Goal: Task Accomplishment & Management: Manage account settings

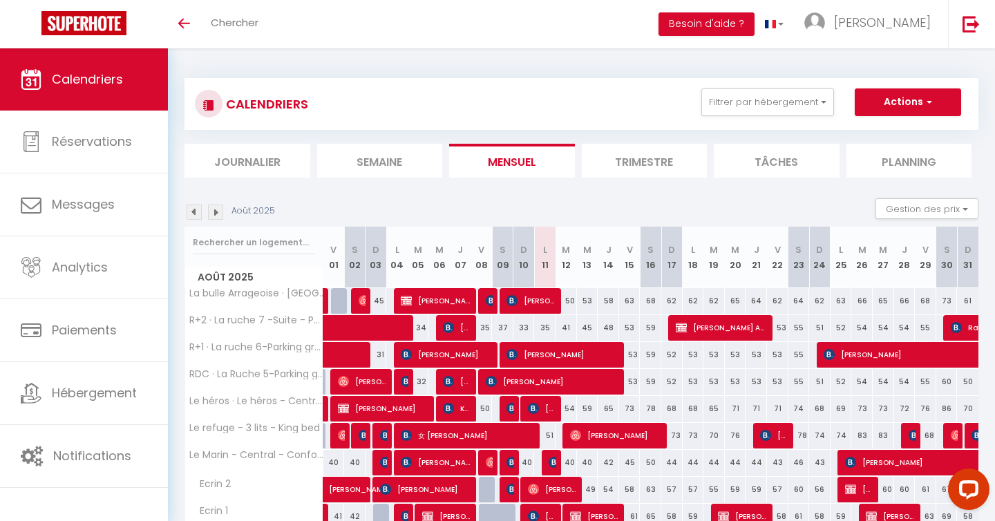
click at [701, 197] on section "Août 2025 Gestion des prix Nb Nuits minimum Règles Disponibilité Août 2025 V 01…" at bounding box center [581, 391] width 794 height 414
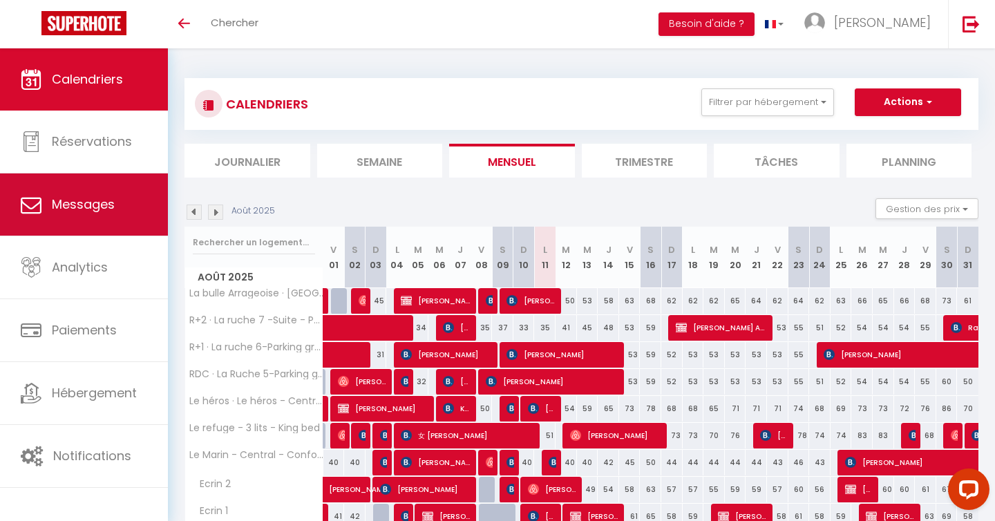
click at [72, 208] on span "Messages" at bounding box center [83, 204] width 63 height 17
select select "message"
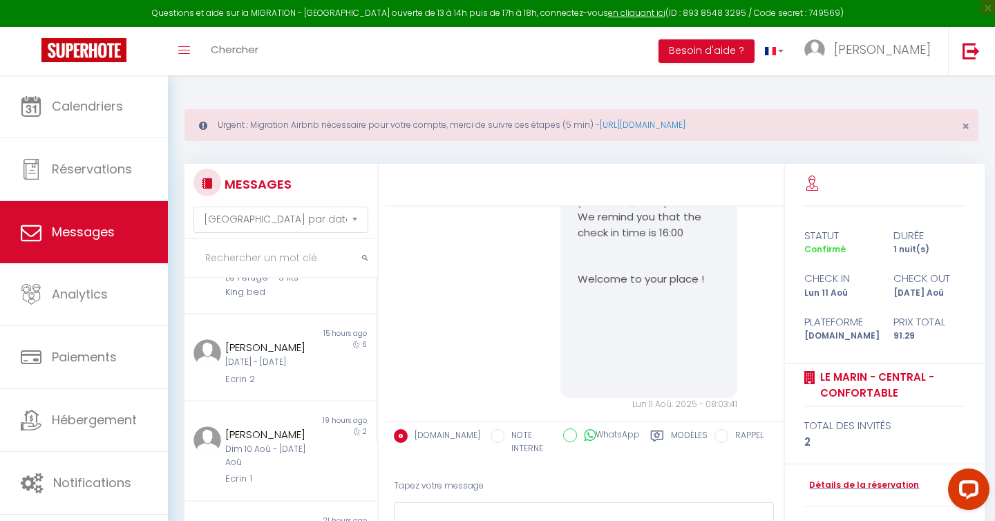
scroll to position [218, 0]
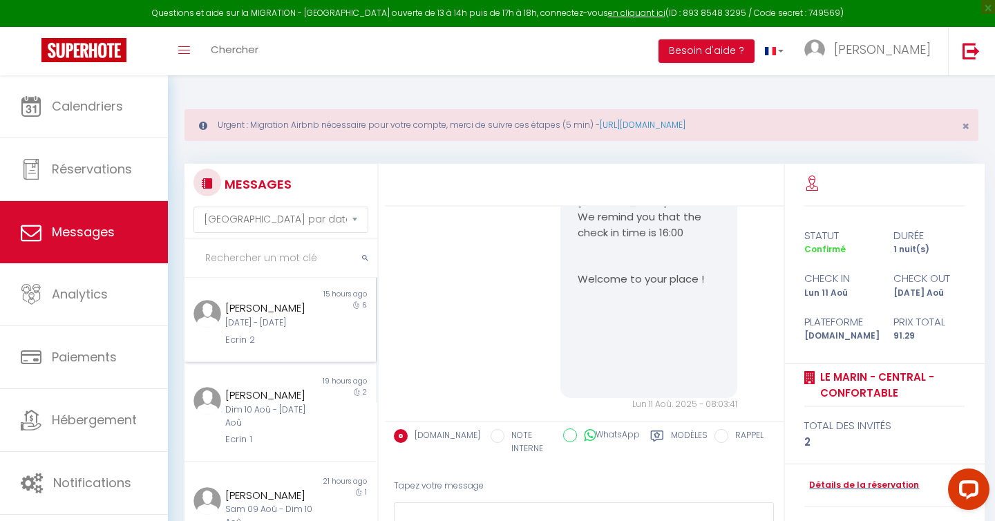
click at [289, 330] on div "Jeu 18 Sep - Mer 24 Sep" at bounding box center [271, 322] width 93 height 13
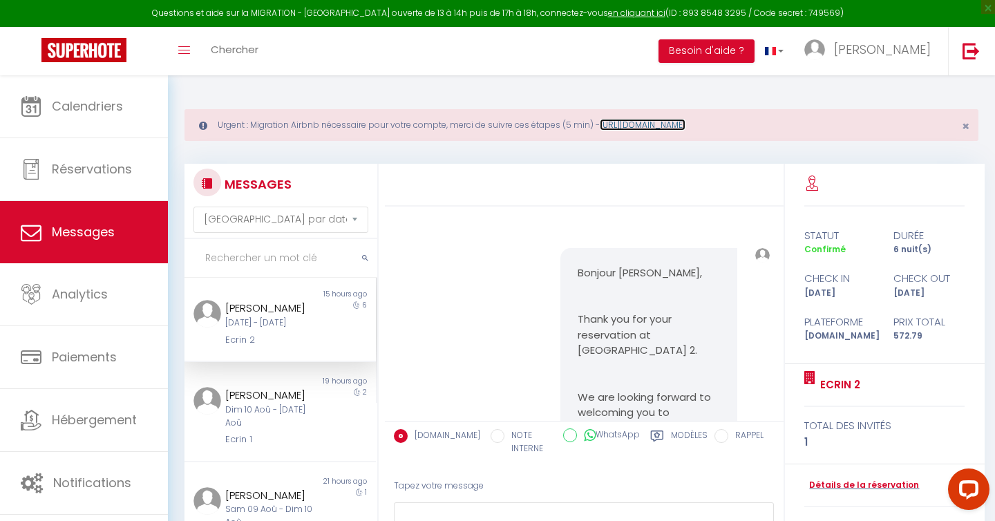
click at [676, 124] on link "[URL][DOMAIN_NAME]" at bounding box center [643, 125] width 86 height 12
click at [258, 404] on div "[PERSON_NAME]" at bounding box center [271, 395] width 93 height 17
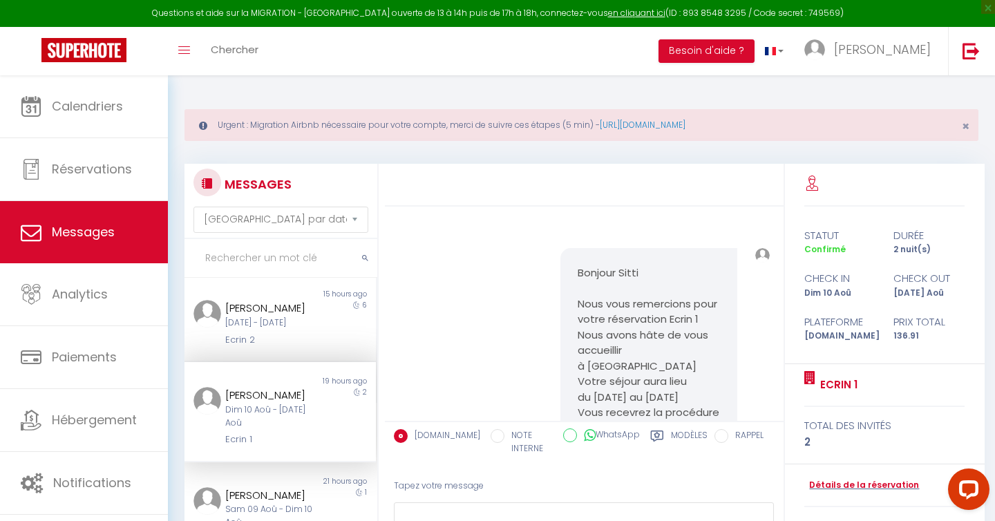
scroll to position [1179, 0]
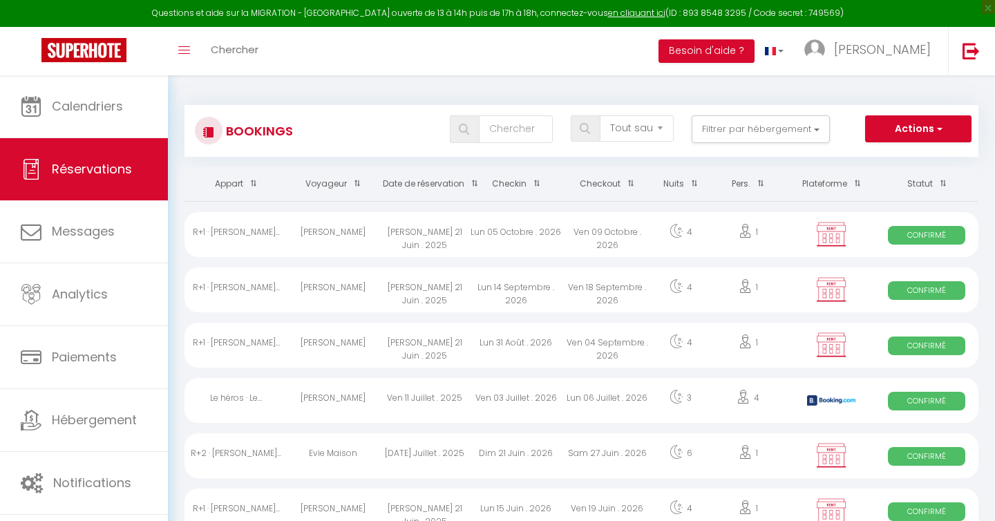
select select "not_cancelled"
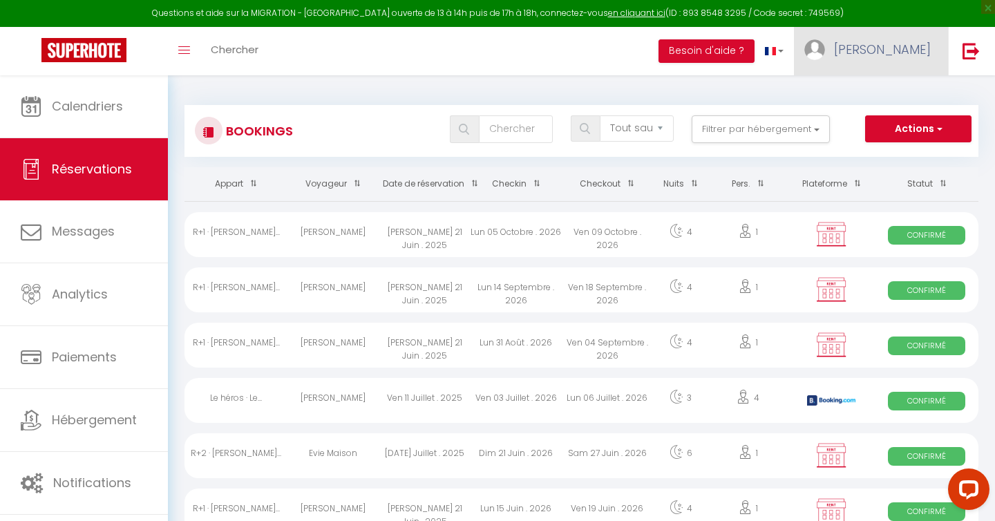
click at [916, 49] on span "[PERSON_NAME]" at bounding box center [882, 49] width 97 height 17
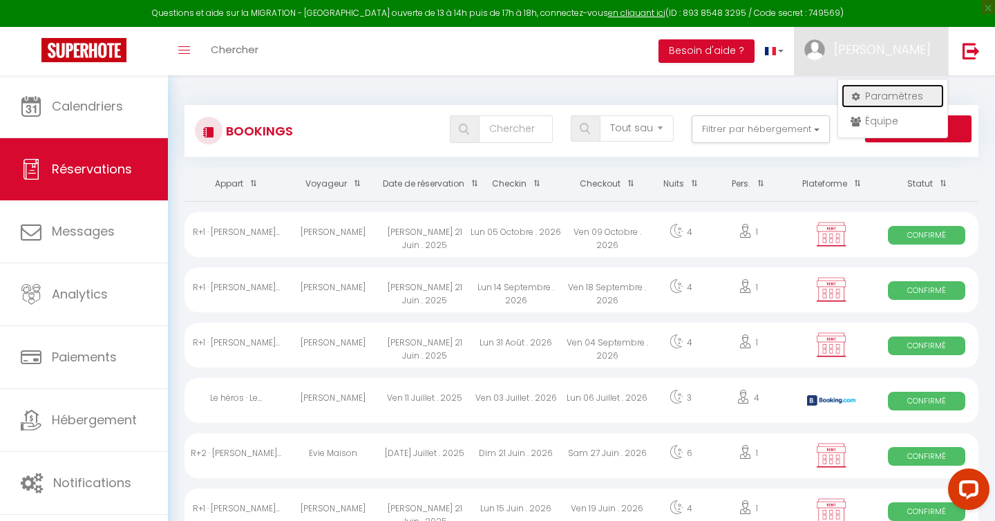
click at [888, 97] on link "Paramètres" at bounding box center [893, 95] width 102 height 23
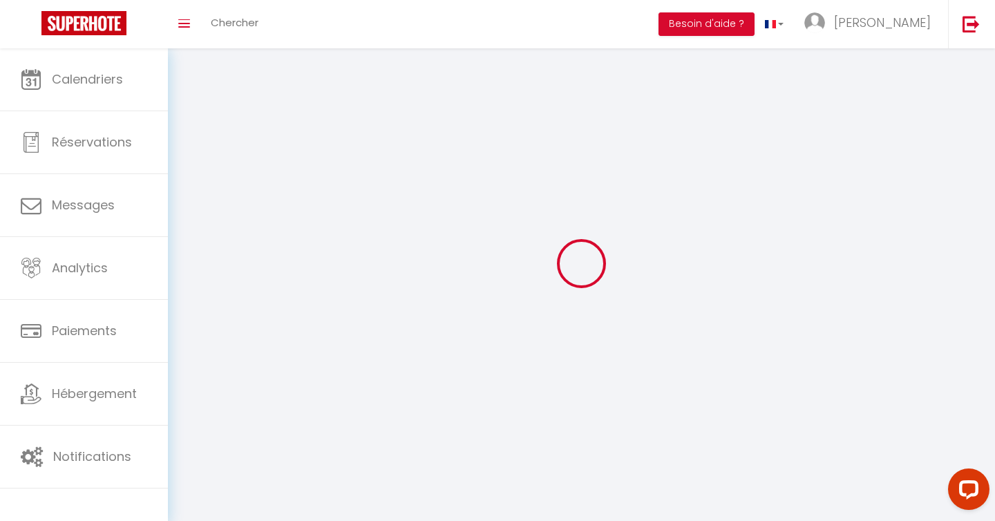
type input "[PERSON_NAME]"
type input "0669457000"
type input "[STREET_ADDRESS]"
type input "62450"
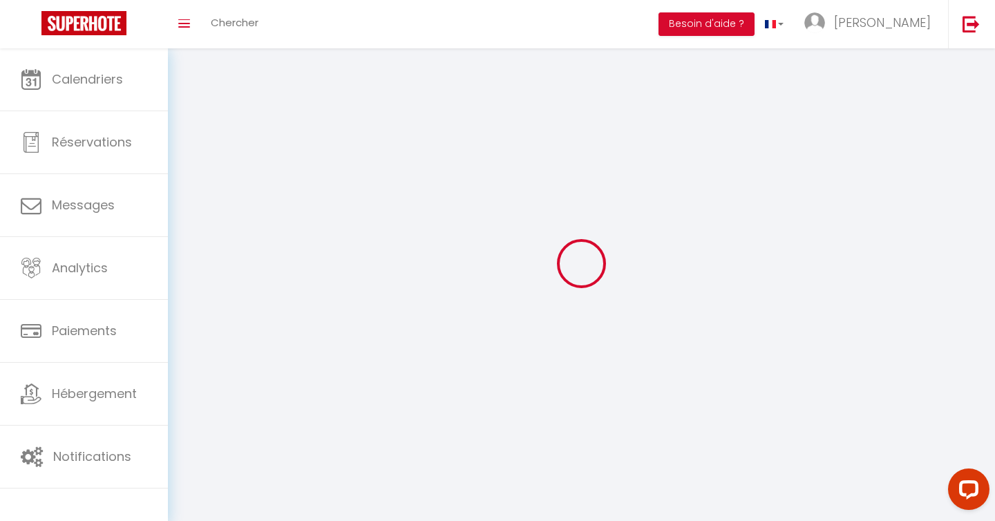
type input "Bapaume"
type input "zmi7etDSTIf5DzACsNQ2N1ng3"
type input "aL7ibZy0vPpby3zWAMBTDw906"
type input "[URL][DOMAIN_NAME]"
select select "28"
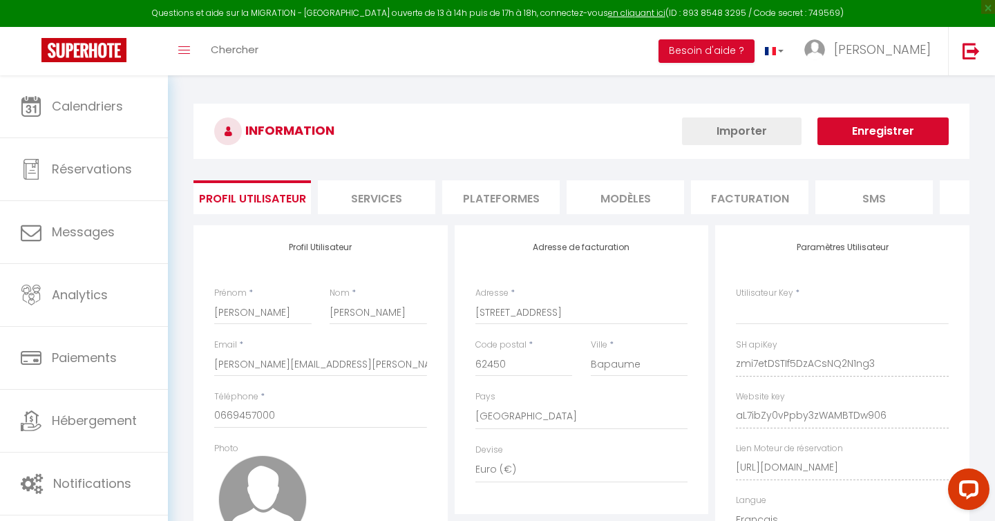
type input "zmi7etDSTIf5DzACsNQ2N1ng3"
type input "aL7ibZy0vPpby3zWAMBTDw906"
type input "[URL][DOMAIN_NAME]"
select select "fr"
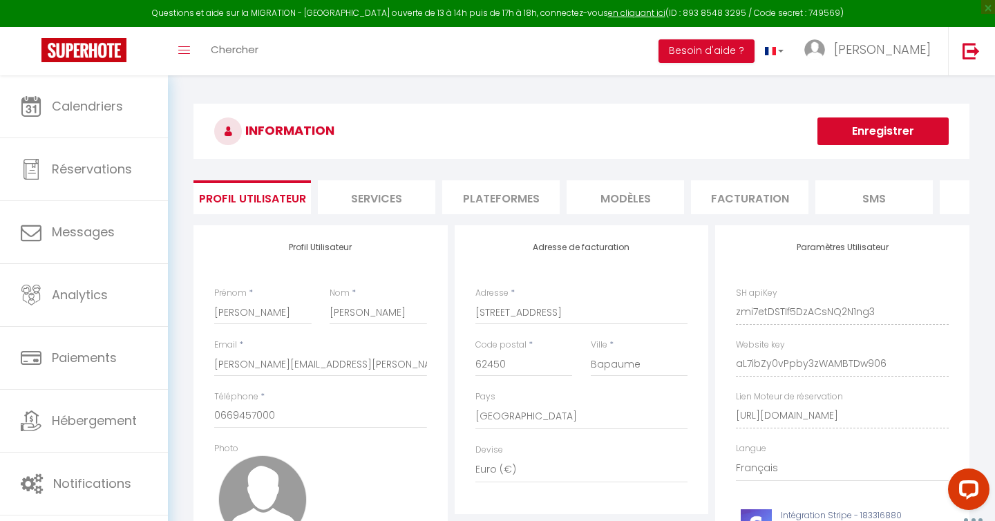
click at [506, 201] on li "Plateformes" at bounding box center [500, 197] width 117 height 34
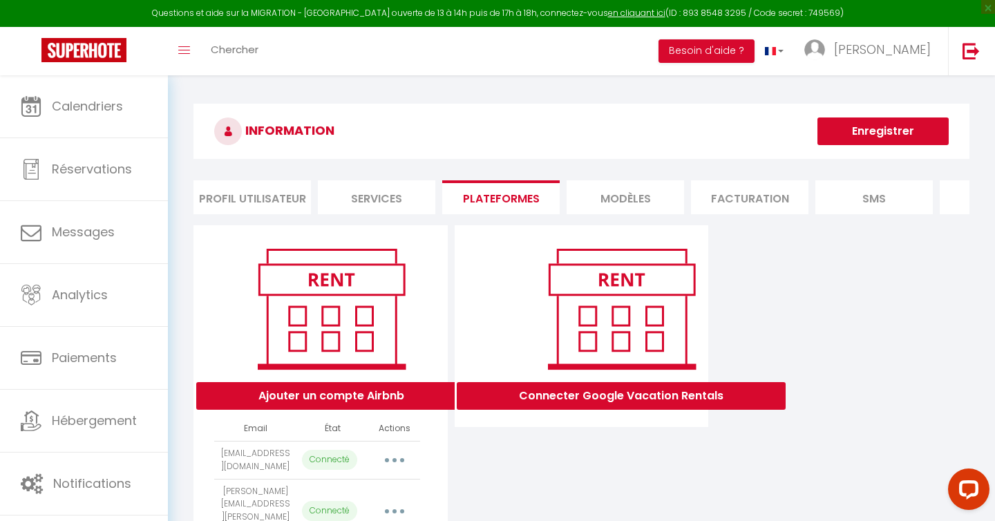
scroll to position [75, 0]
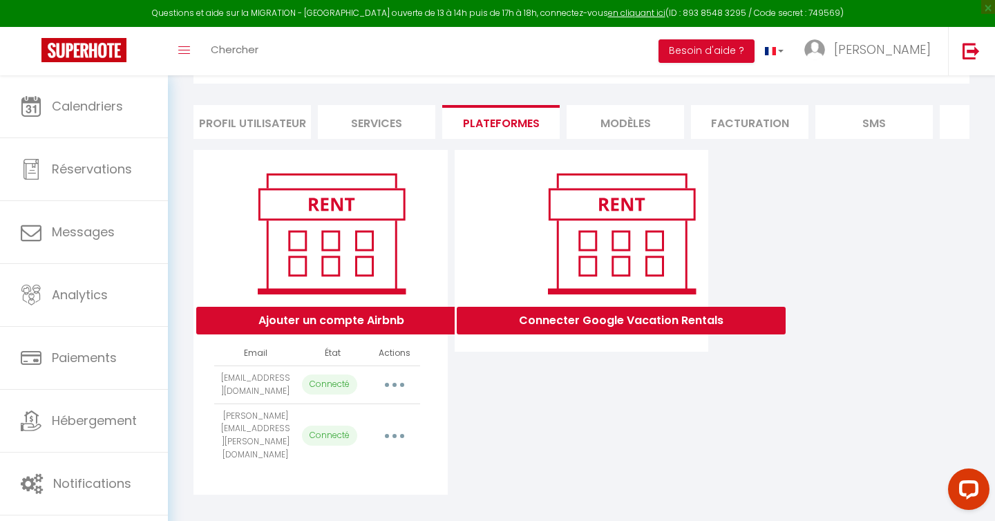
click at [395, 383] on icon "button" at bounding box center [394, 385] width 4 height 4
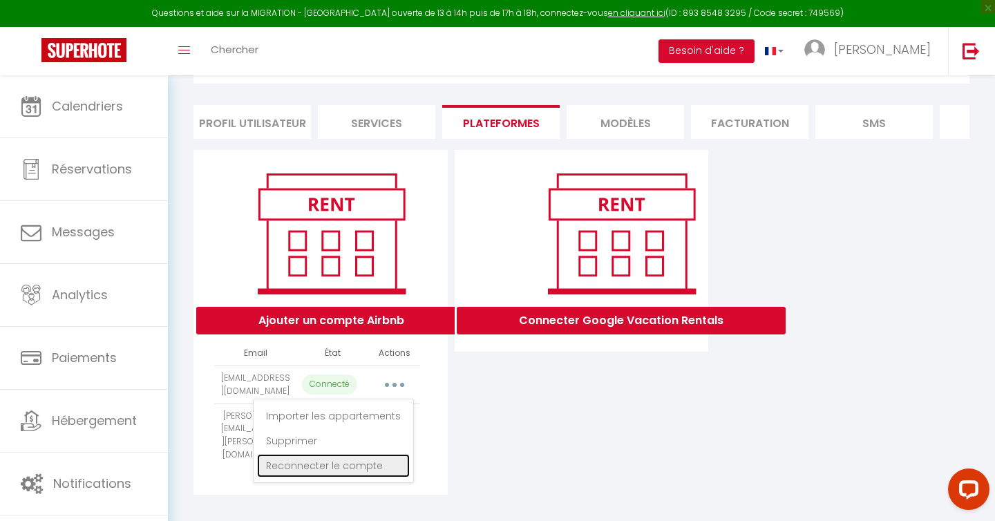
click at [332, 465] on link "Reconnecter le compte" at bounding box center [333, 465] width 153 height 23
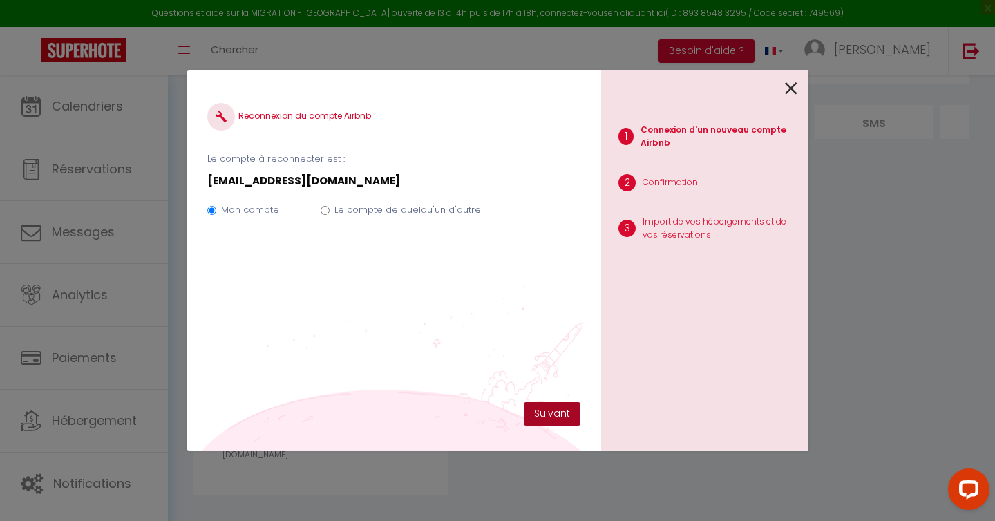
click at [554, 413] on button "Suivant" at bounding box center [552, 413] width 57 height 23
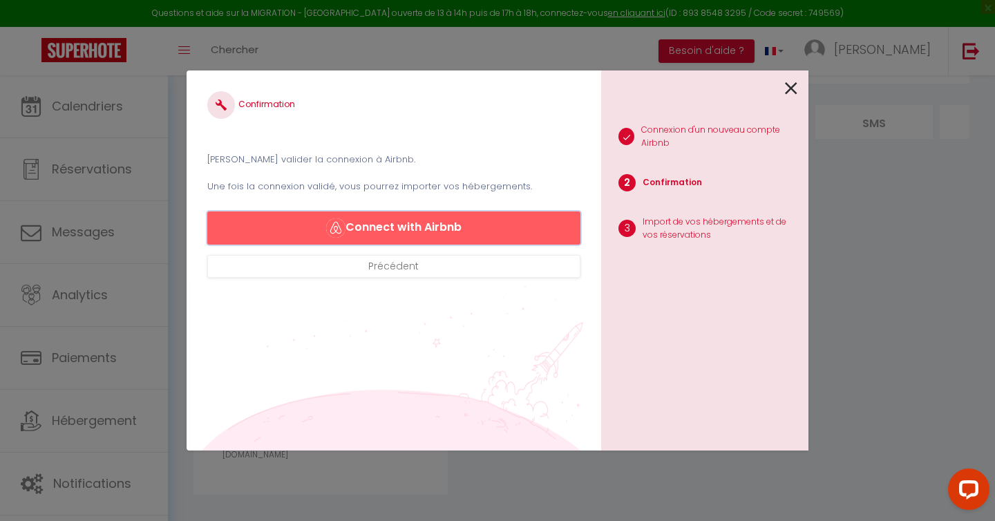
click at [398, 231] on button "Connect with Airbnb" at bounding box center [393, 227] width 373 height 33
click at [433, 227] on button "Connect with Airbnb" at bounding box center [393, 227] width 373 height 33
click at [381, 227] on button "Connect with Airbnb" at bounding box center [393, 227] width 373 height 33
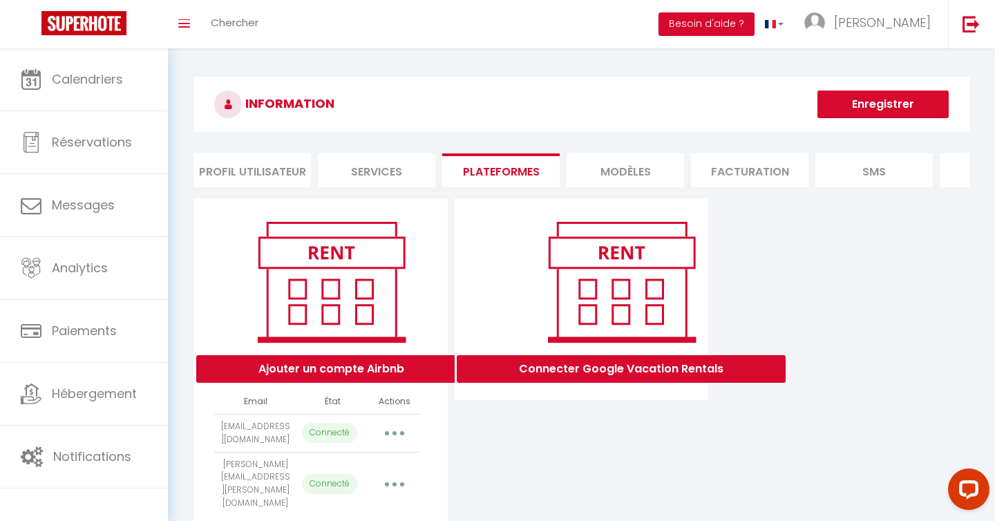
select select "37520"
select select "37521"
select select "37522"
select select "37523"
select select "37524"
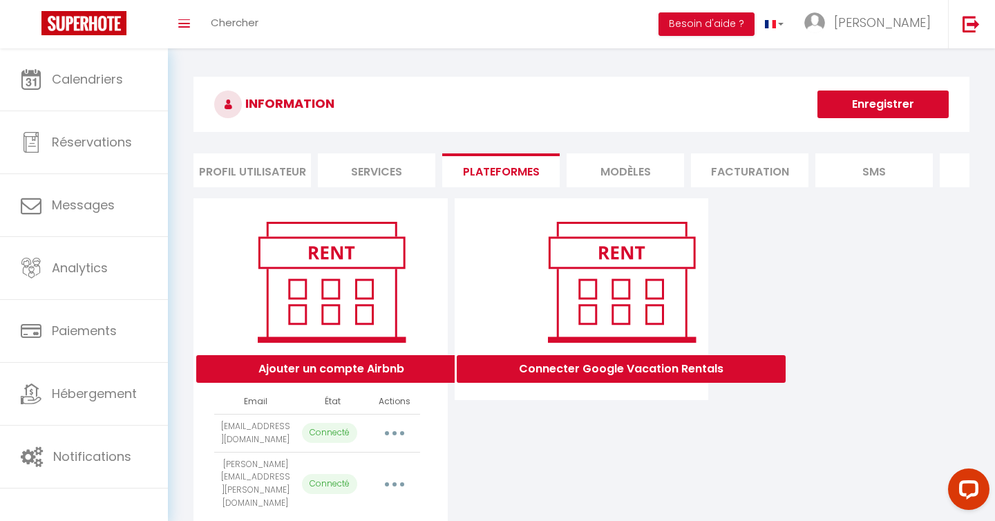
select select "55295"
select select "55296"
select select "55360"
select select "55361"
select select "63072"
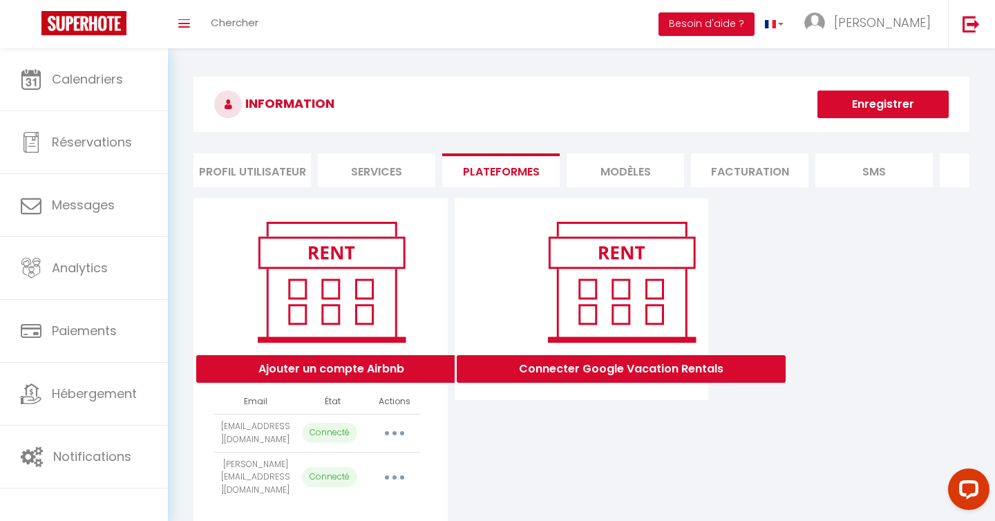
select select "37520"
select select "37521"
select select "37522"
select select "37523"
select select "37524"
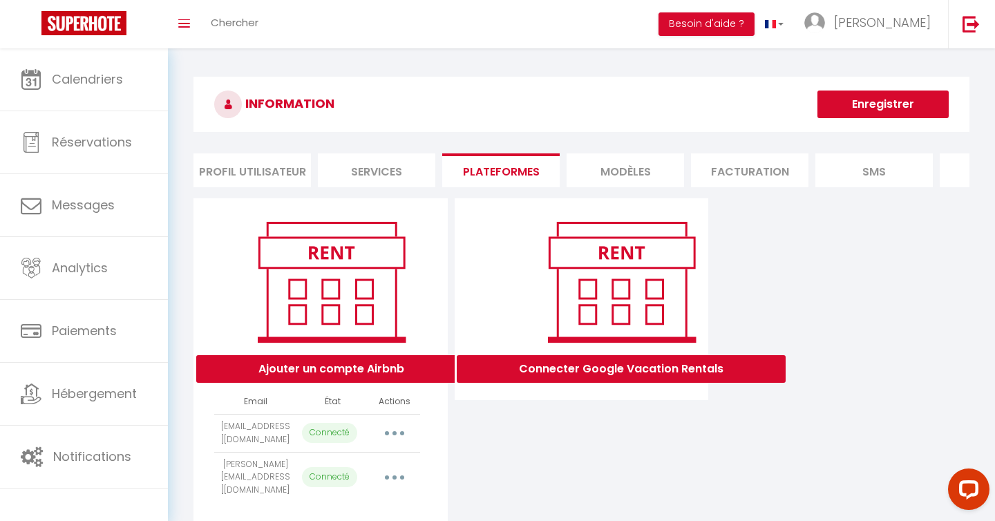
select select "55295"
select select "55296"
select select "55360"
select select "55361"
select select "63072"
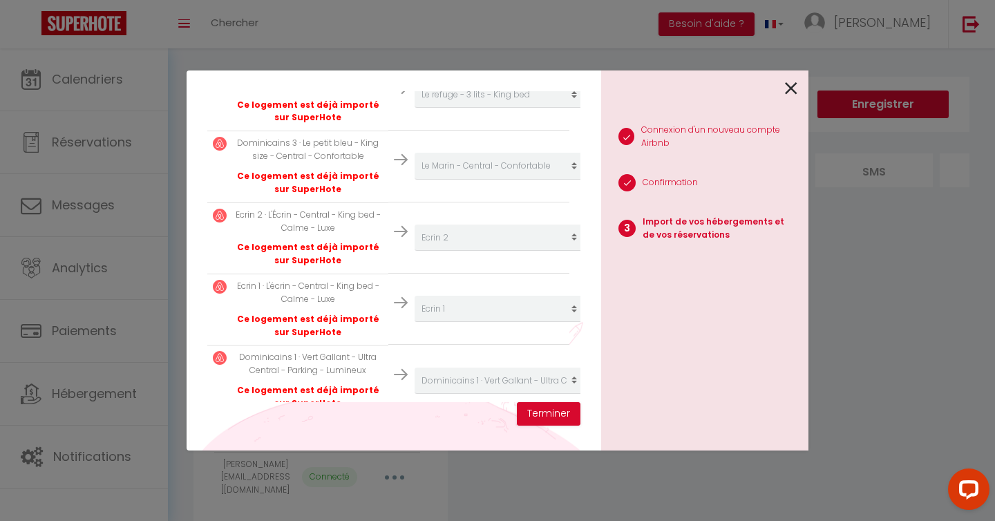
scroll to position [697, 0]
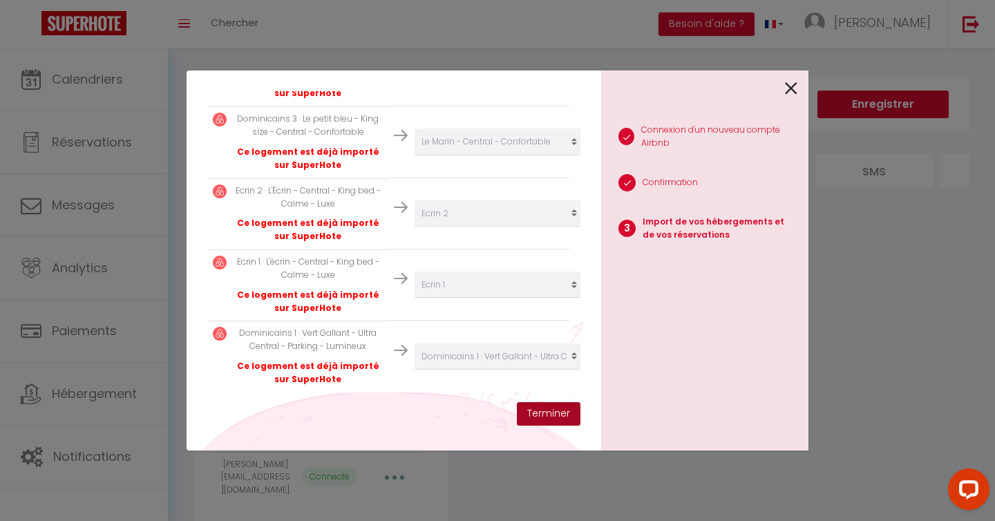
click at [544, 413] on button "Terminer" at bounding box center [549, 413] width 64 height 23
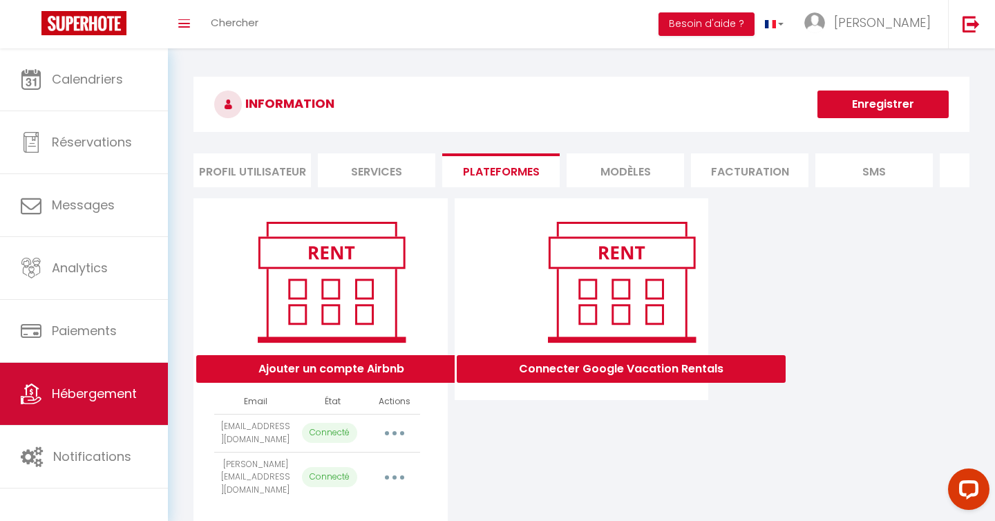
click at [83, 398] on span "Hébergement" at bounding box center [94, 393] width 85 height 17
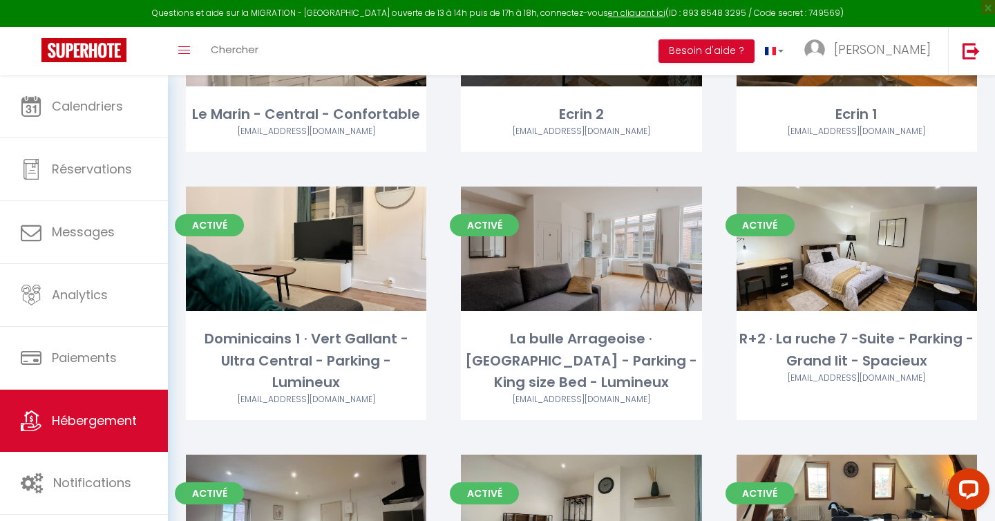
scroll to position [275, 0]
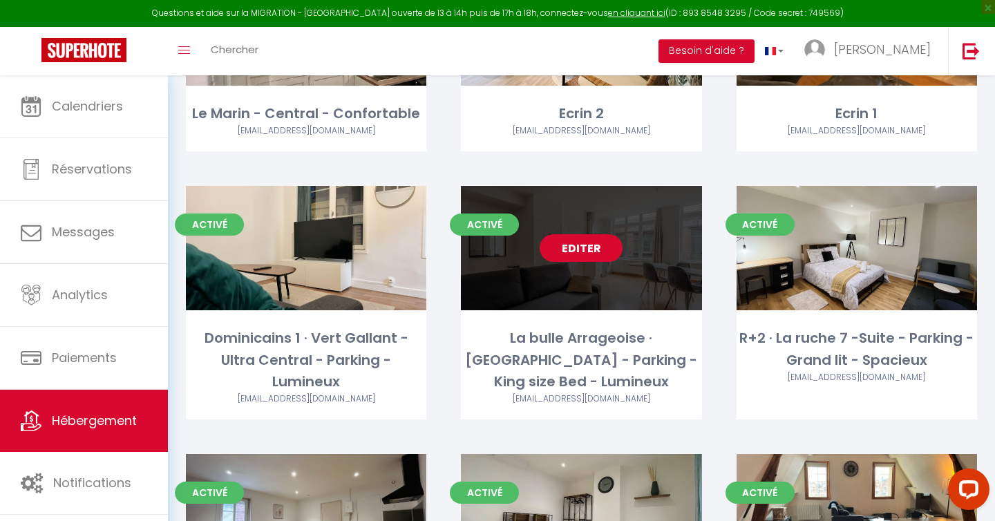
click at [596, 249] on link "Editer" at bounding box center [581, 248] width 83 height 28
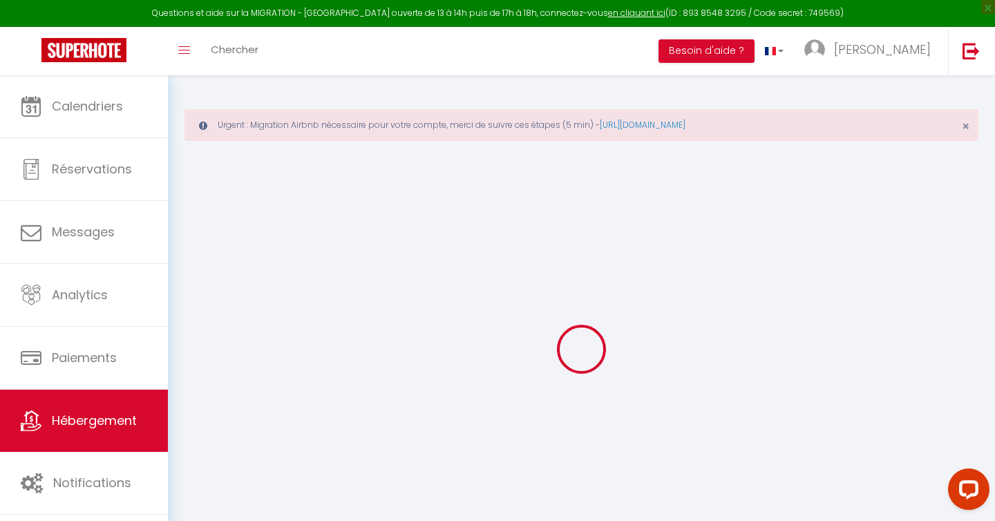
select select
checkbox input "false"
checkbox input "true"
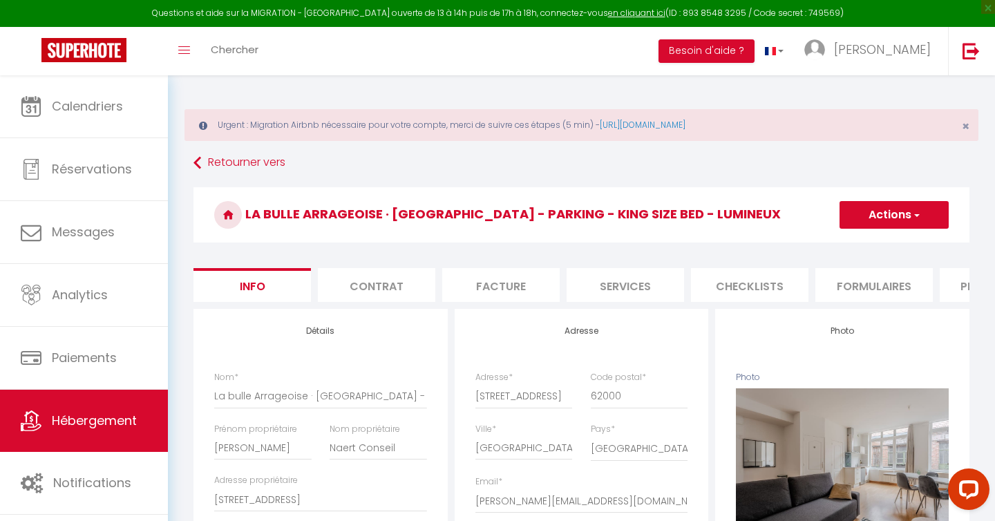
select select
checkbox input "false"
checkbox input "true"
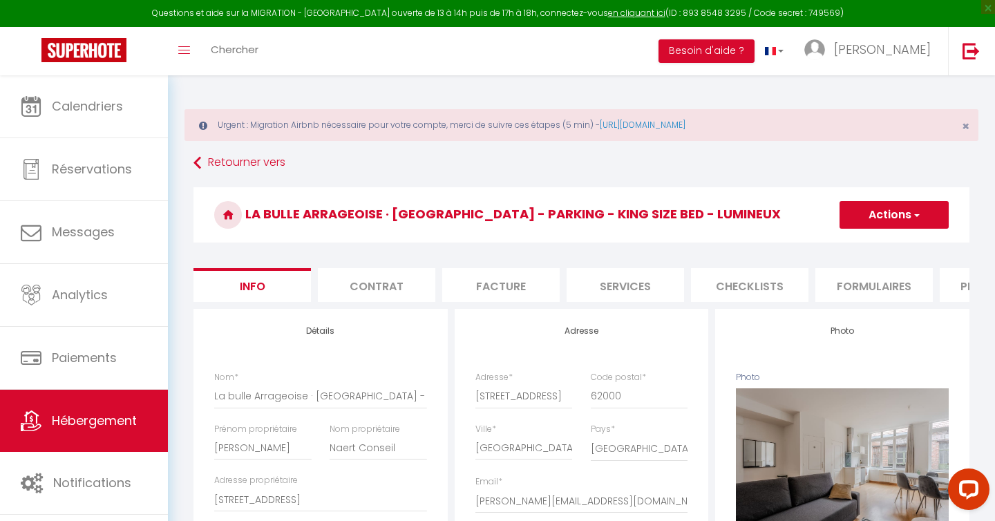
click at [386, 279] on li "Contrat" at bounding box center [376, 285] width 117 height 34
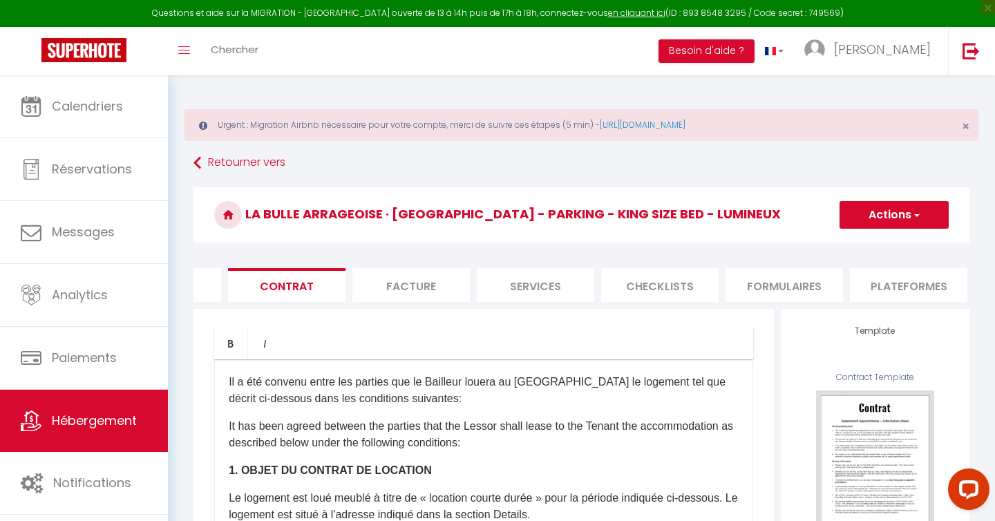
scroll to position [0, 128]
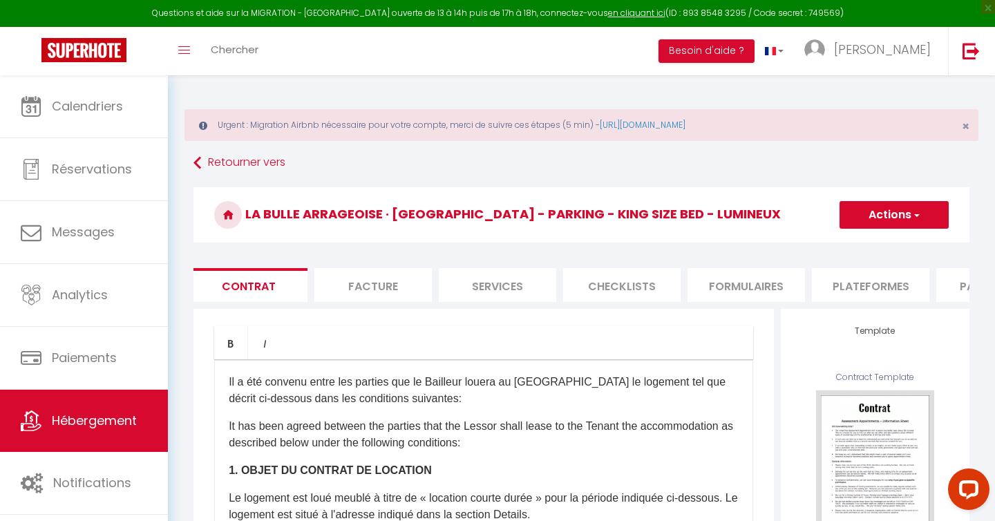
click at [871, 282] on li "Plateformes" at bounding box center [870, 285] width 117 height 34
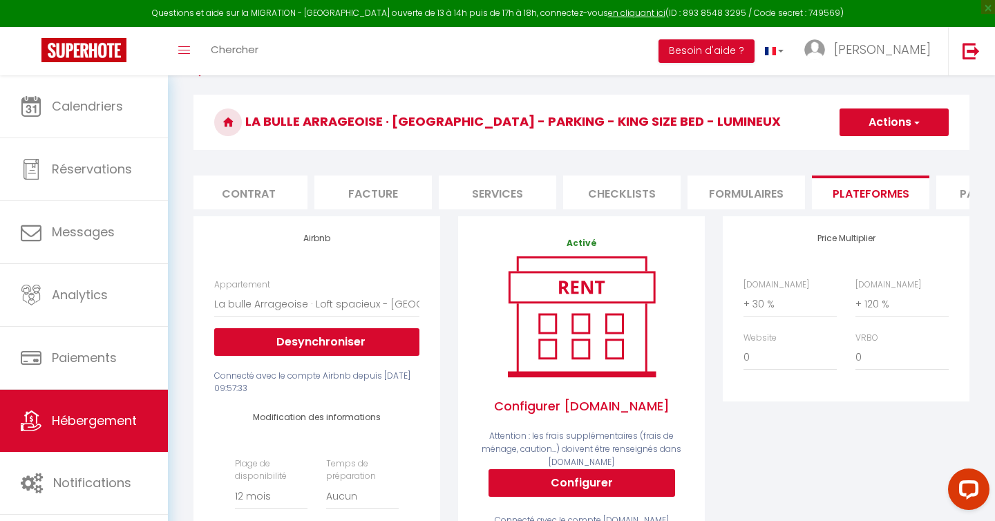
scroll to position [95, 0]
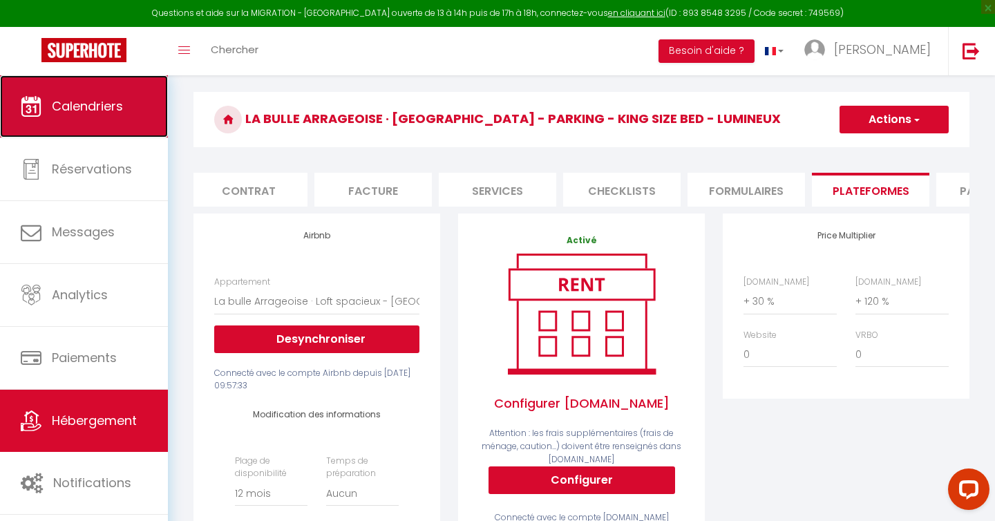
click at [70, 91] on link "Calendriers" at bounding box center [84, 106] width 168 height 62
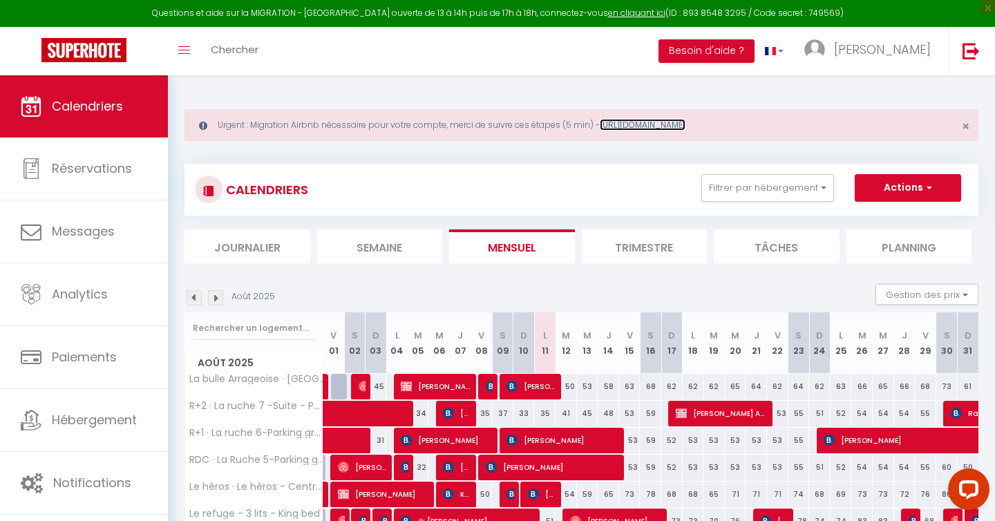
click at [685, 129] on link "[URL][DOMAIN_NAME]" at bounding box center [643, 125] width 86 height 12
